Goal: Transaction & Acquisition: Purchase product/service

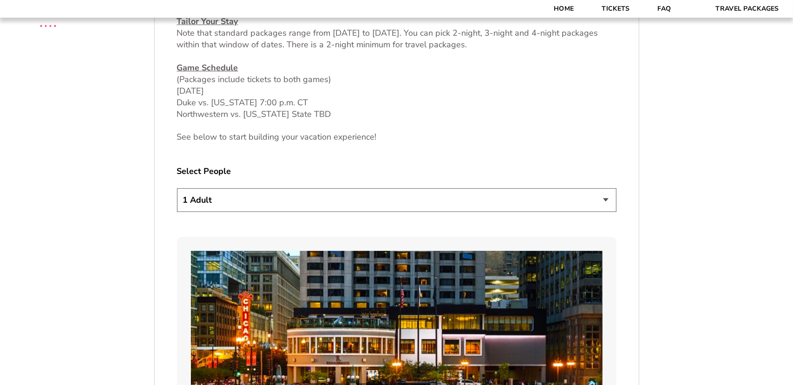
scroll to position [464, 0]
click at [347, 193] on select "1 Adult 2 Adults 3 Adults 4 Adults 2 Adults + 1 Child 2 Adults + 2 Children 2 A…" at bounding box center [396, 200] width 439 height 24
select select "2 Adults + 2 Children"
click at [177, 188] on select "1 Adult 2 Adults 3 Adults 4 Adults 2 Adults + 1 Child 2 Adults + 2 Children 2 A…" at bounding box center [396, 200] width 439 height 24
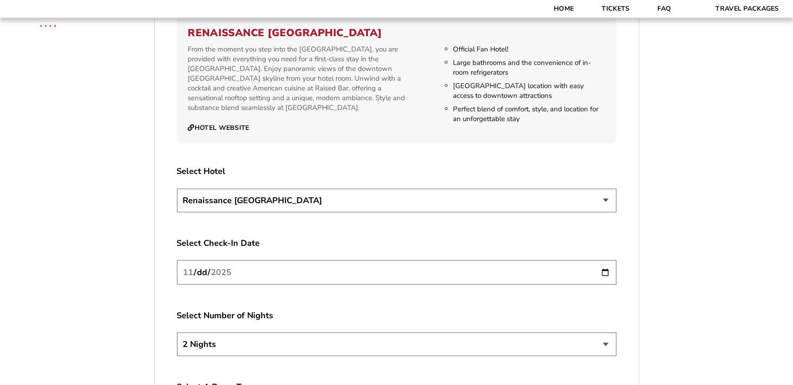
scroll to position [1022, 0]
click at [454, 201] on select "Renaissance [GEOGRAPHIC_DATA]" at bounding box center [396, 201] width 439 height 24
click at [402, 277] on input "2025-11-26" at bounding box center [396, 272] width 439 height 25
click at [602, 275] on input "2025-11-26" at bounding box center [396, 272] width 439 height 25
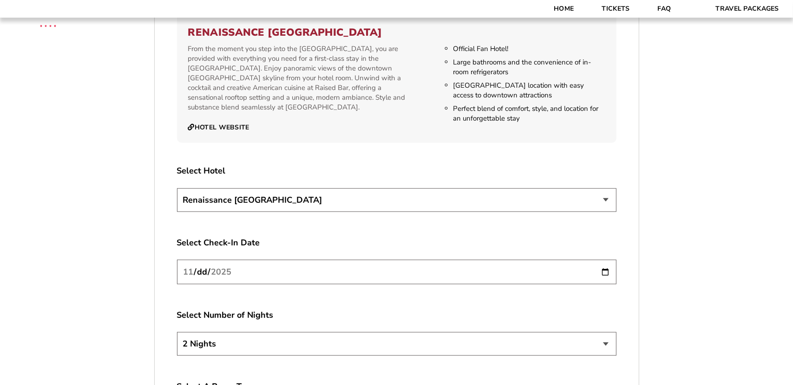
click at [602, 275] on input "2025-11-26" at bounding box center [396, 272] width 439 height 25
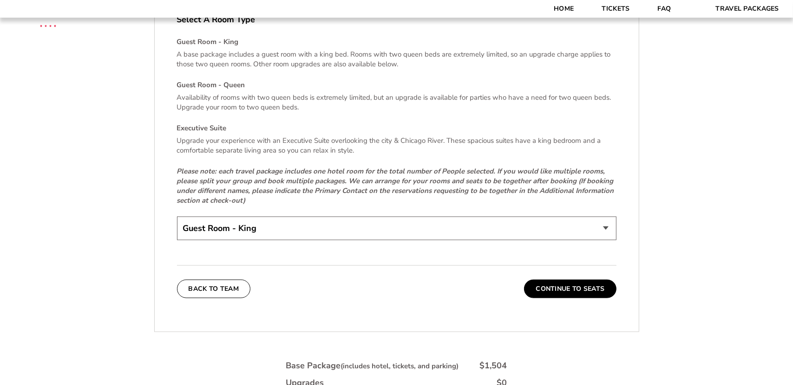
scroll to position [1393, 0]
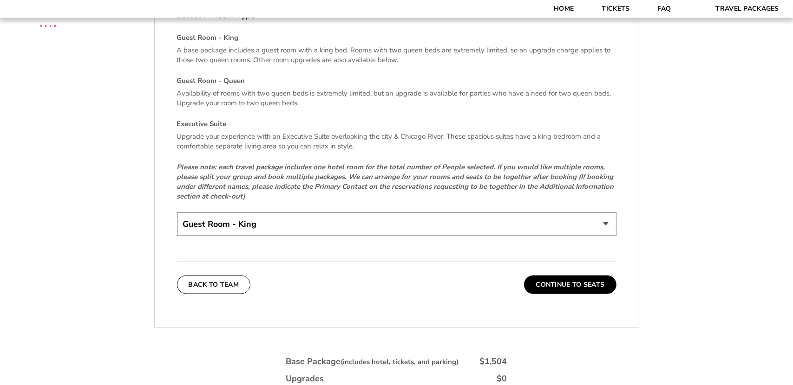
click at [607, 229] on select "Guest Room - King Guest Room - Queen (+$95 per night) Executive Suite (+$315 pe…" at bounding box center [396, 225] width 439 height 24
click at [606, 277] on button "Continue To Seats" at bounding box center [570, 285] width 92 height 19
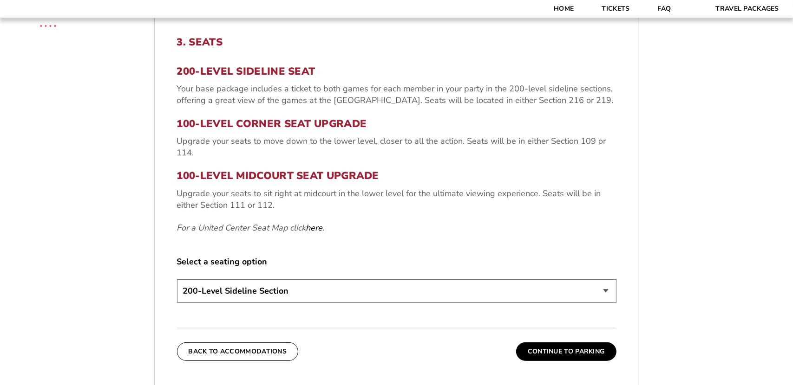
scroll to position [337, 0]
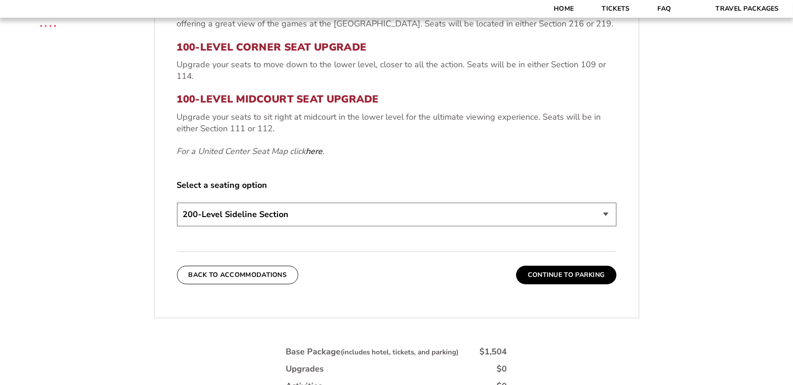
click at [574, 287] on div "3. Seats 200-Level Sideline Seat Your base package includes a ticket to both ga…" at bounding box center [397, 121] width 484 height 369
click at [575, 277] on button "Continue To Parking" at bounding box center [566, 275] width 100 height 19
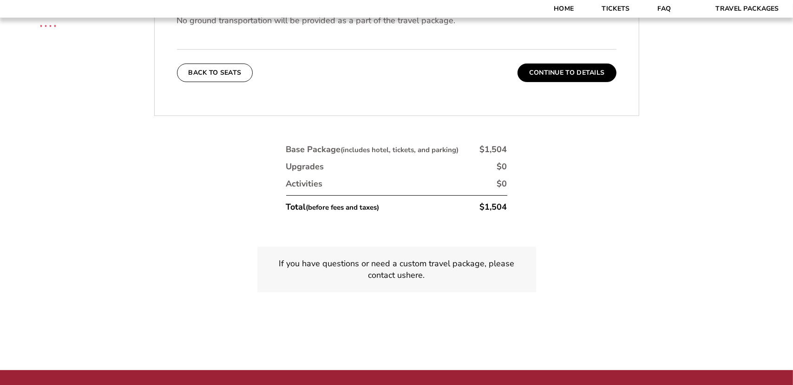
scroll to position [429, 0]
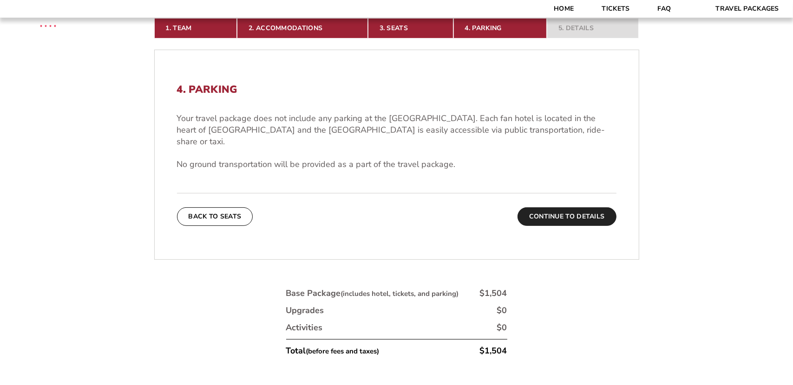
click at [568, 209] on button "Continue To Details" at bounding box center [566, 217] width 99 height 19
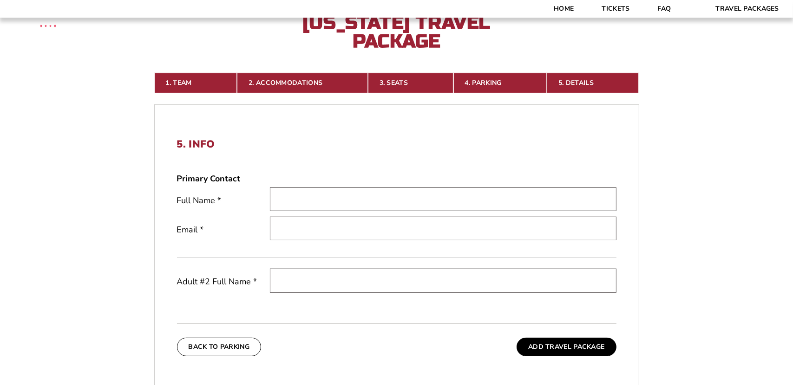
scroll to position [213, 0]
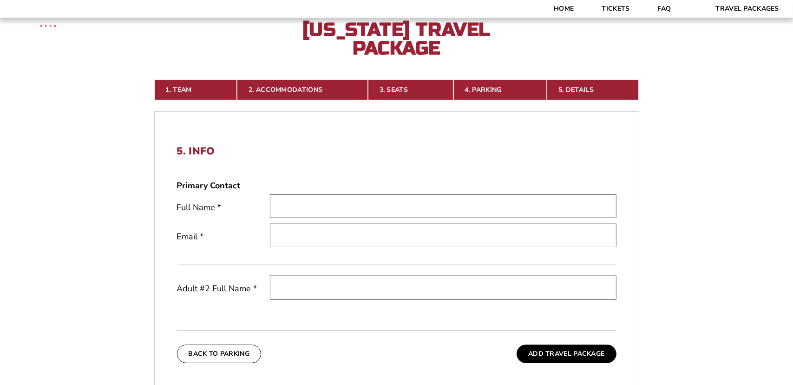
click at [384, 212] on input "text" at bounding box center [443, 207] width 346 height 24
type input "Christina Watkins"
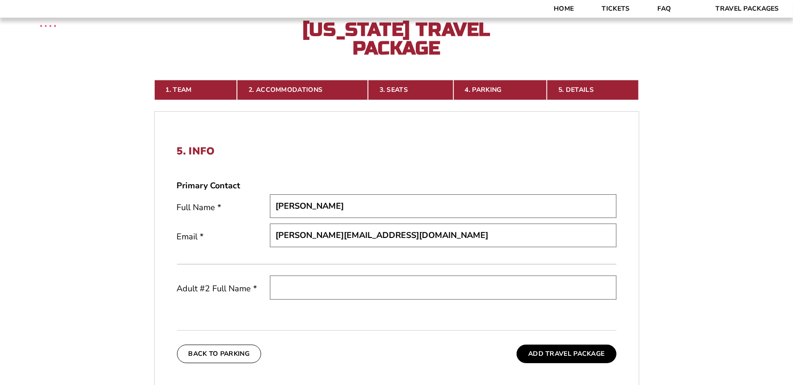
type input "josh.christinawatkins@gmail.com"
type input "Joshua Watkins"
click at [580, 359] on button "Add Travel Package" at bounding box center [565, 354] width 99 height 19
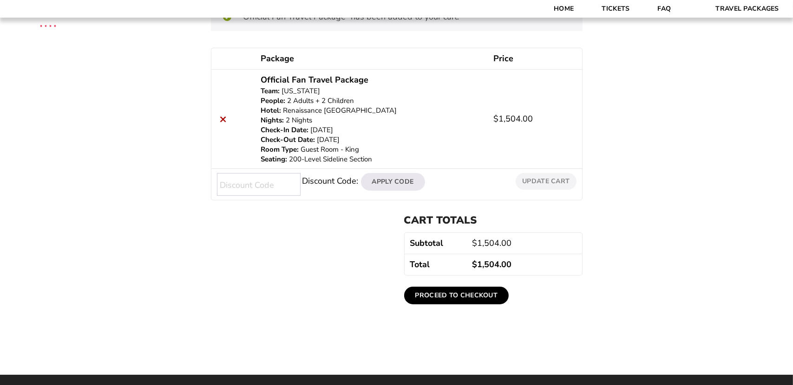
scroll to position [155, 0]
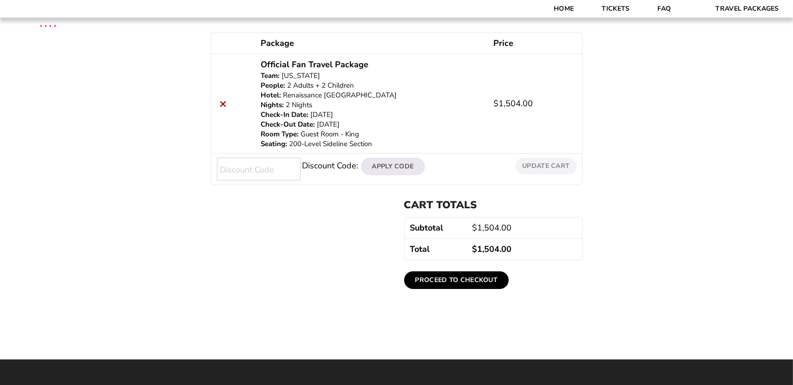
click at [429, 274] on link "Proceed to checkout" at bounding box center [456, 281] width 105 height 18
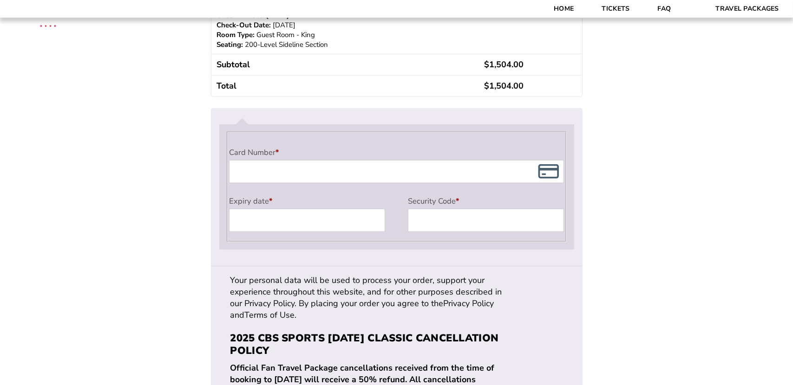
scroll to position [774, 0]
